Goal: Find specific page/section: Find specific page/section

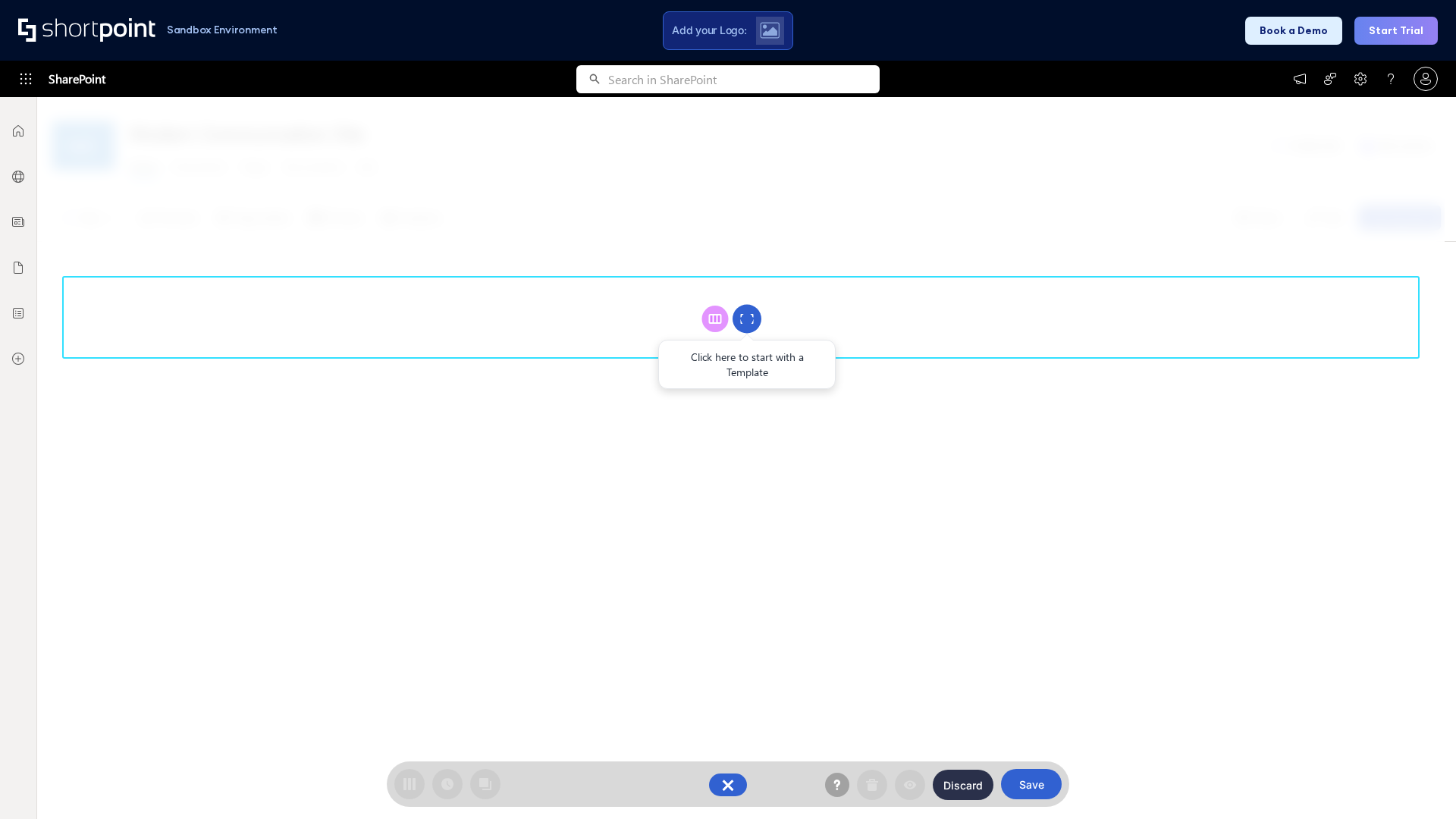
click at [747, 319] on circle at bounding box center [746, 319] width 28 height 28
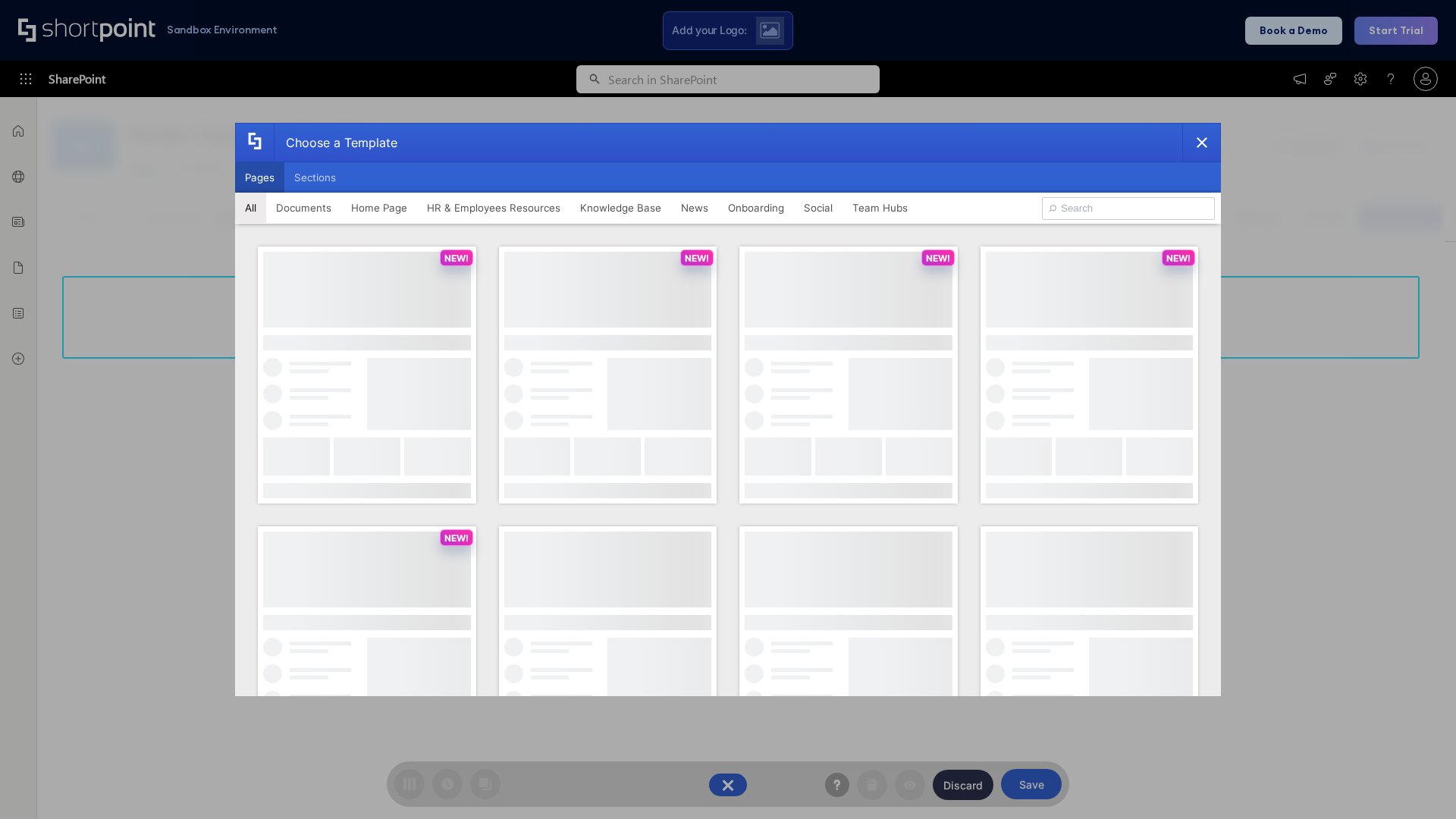
click at [259, 177] on button "Pages" at bounding box center [259, 177] width 49 height 30
type input "Team Hub 3"
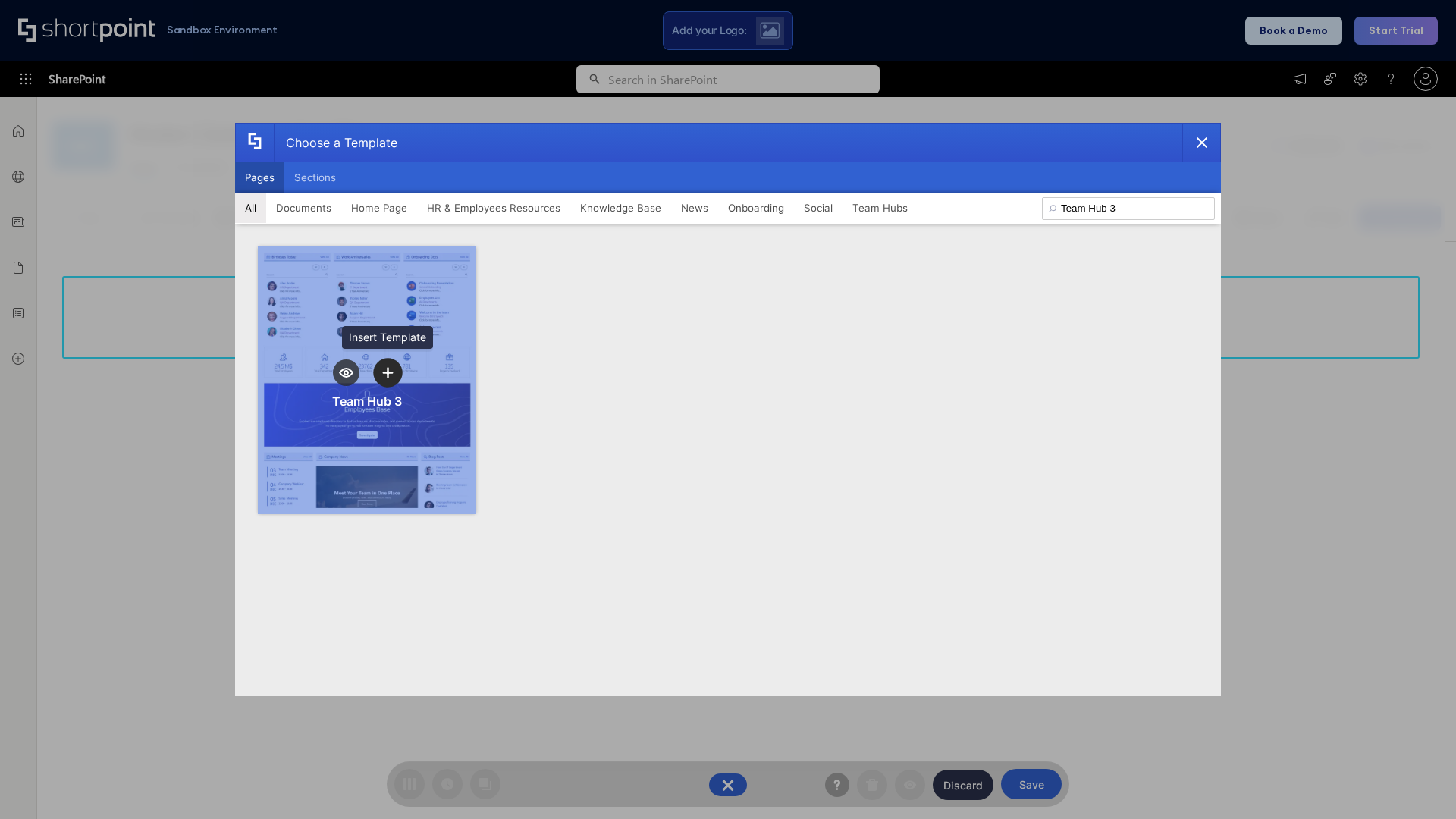
click at [387, 372] on icon "template selector" at bounding box center [387, 373] width 11 height 11
